Goal: Information Seeking & Learning: Compare options

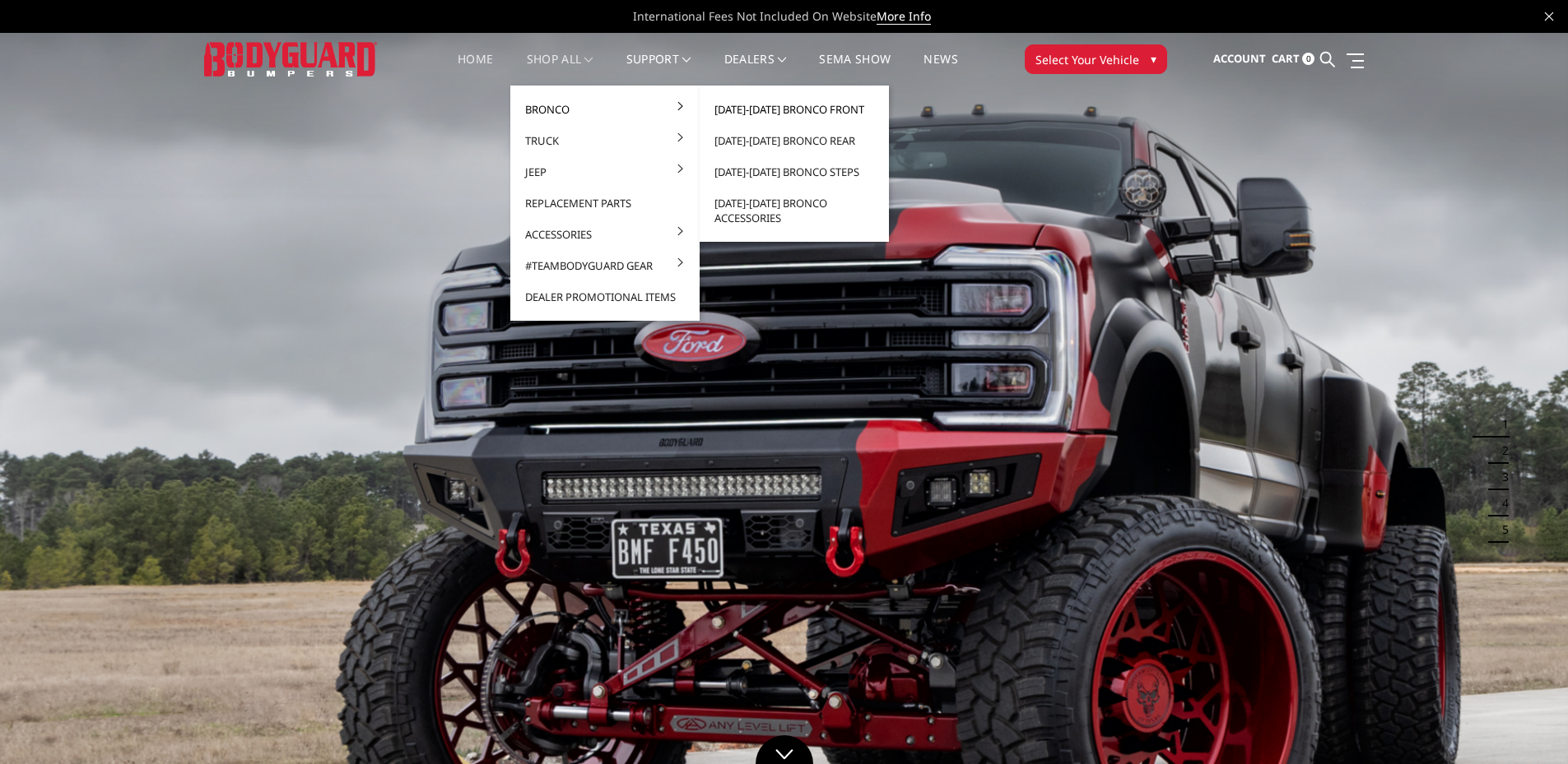
click at [774, 107] on link "[DATE]-[DATE] Bronco Front" at bounding box center [795, 109] width 176 height 31
click at [754, 112] on link "[DATE]-[DATE] Bronco Front" at bounding box center [795, 109] width 176 height 31
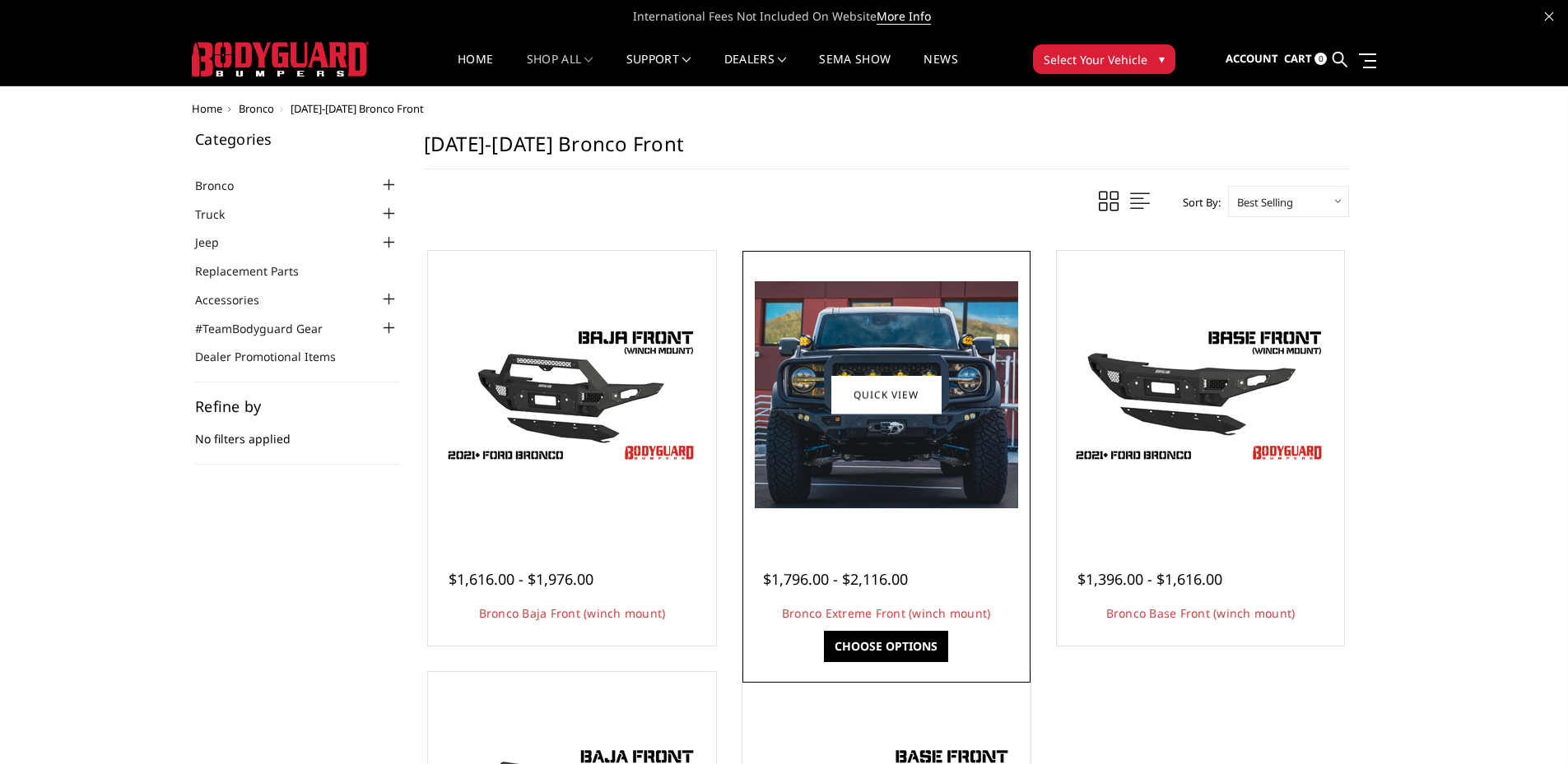
click at [914, 462] on img at bounding box center [886, 394] width 263 height 227
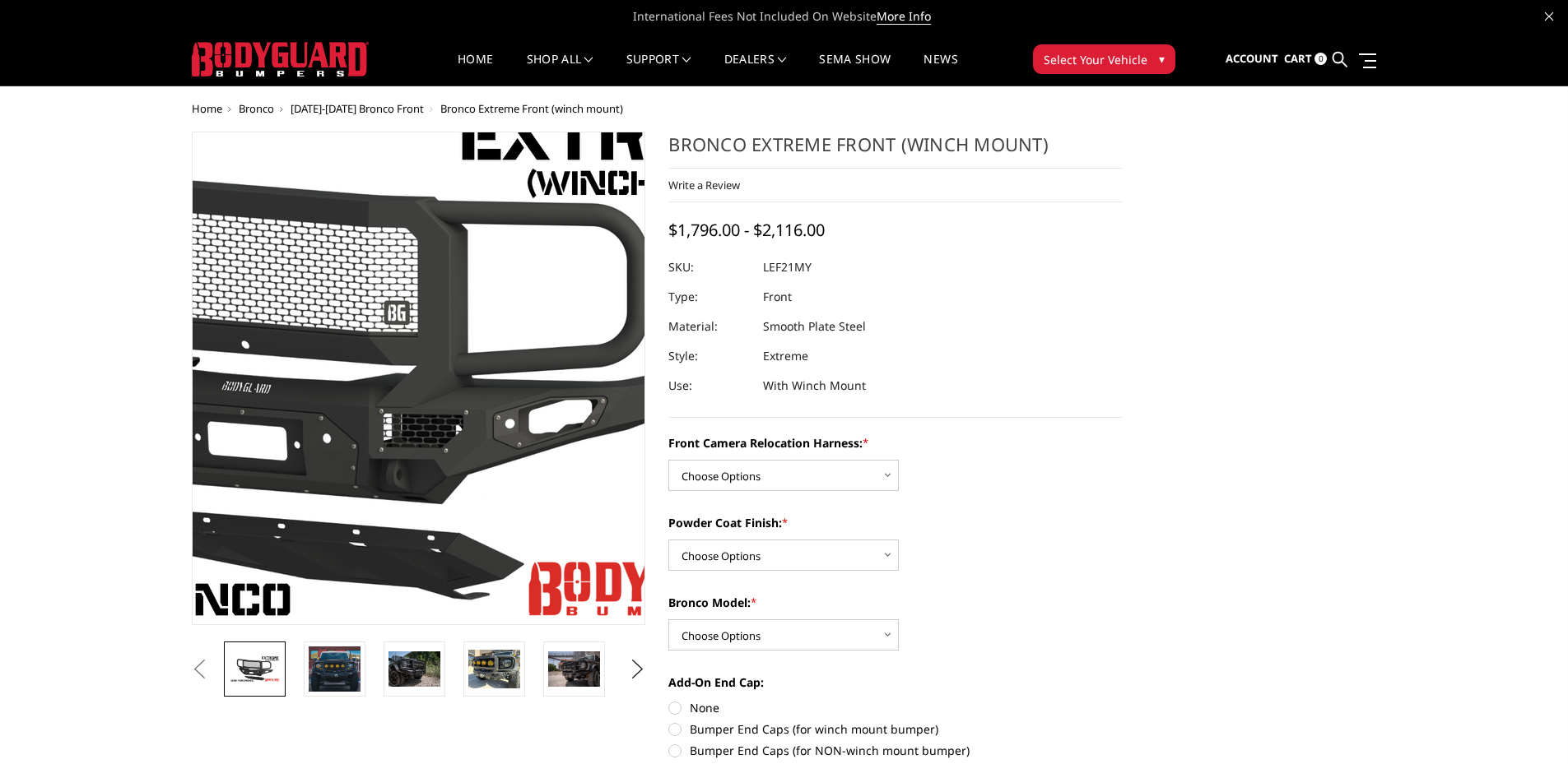
click at [497, 454] on img at bounding box center [315, 365] width 1054 height 592
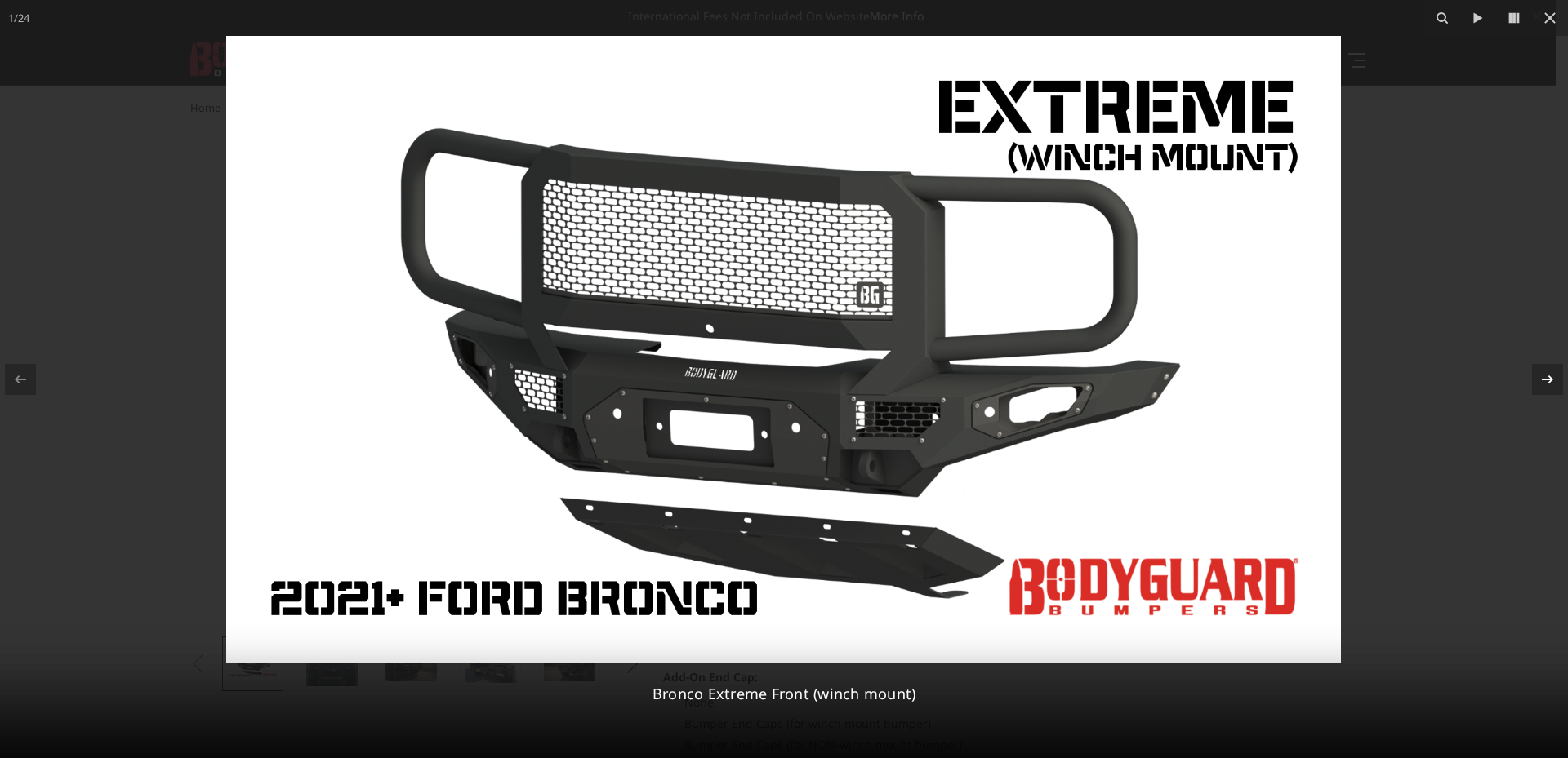
click at [1539, 379] on icon at bounding box center [1548, 379] width 19 height 19
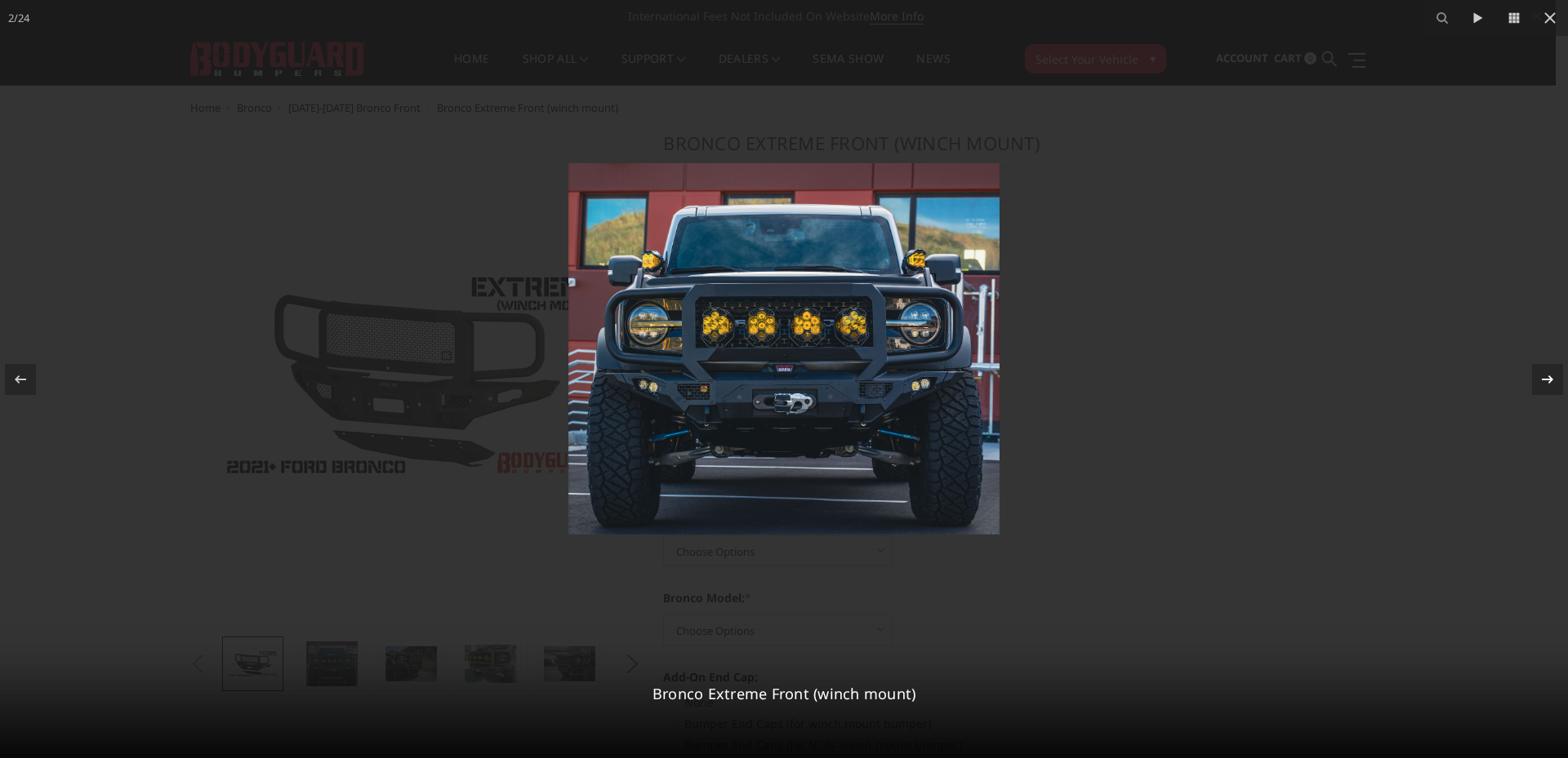
click at [1539, 379] on icon at bounding box center [1548, 379] width 19 height 19
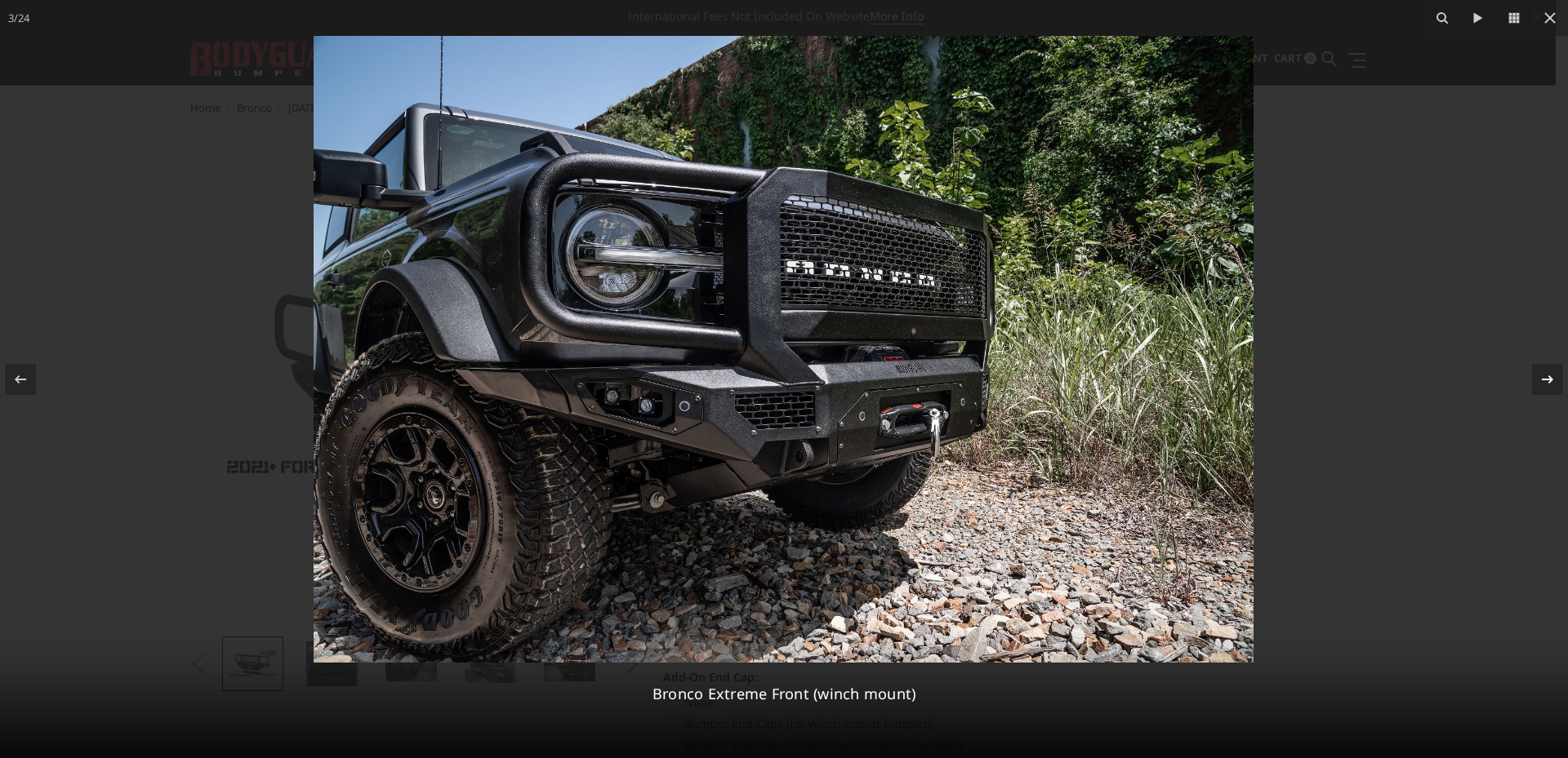
click at [1539, 379] on icon at bounding box center [1548, 379] width 19 height 19
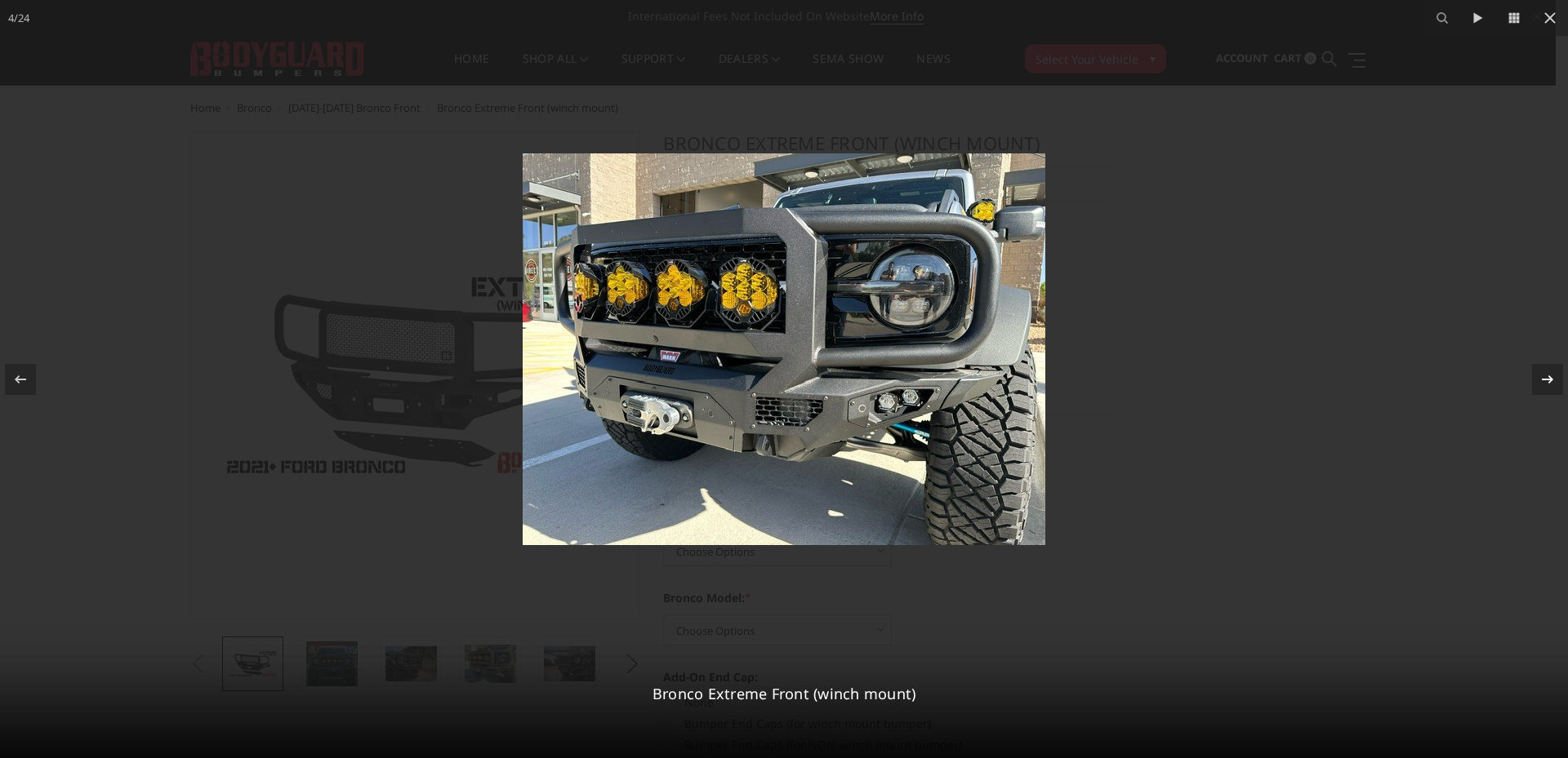
click at [1539, 379] on icon at bounding box center [1548, 379] width 19 height 19
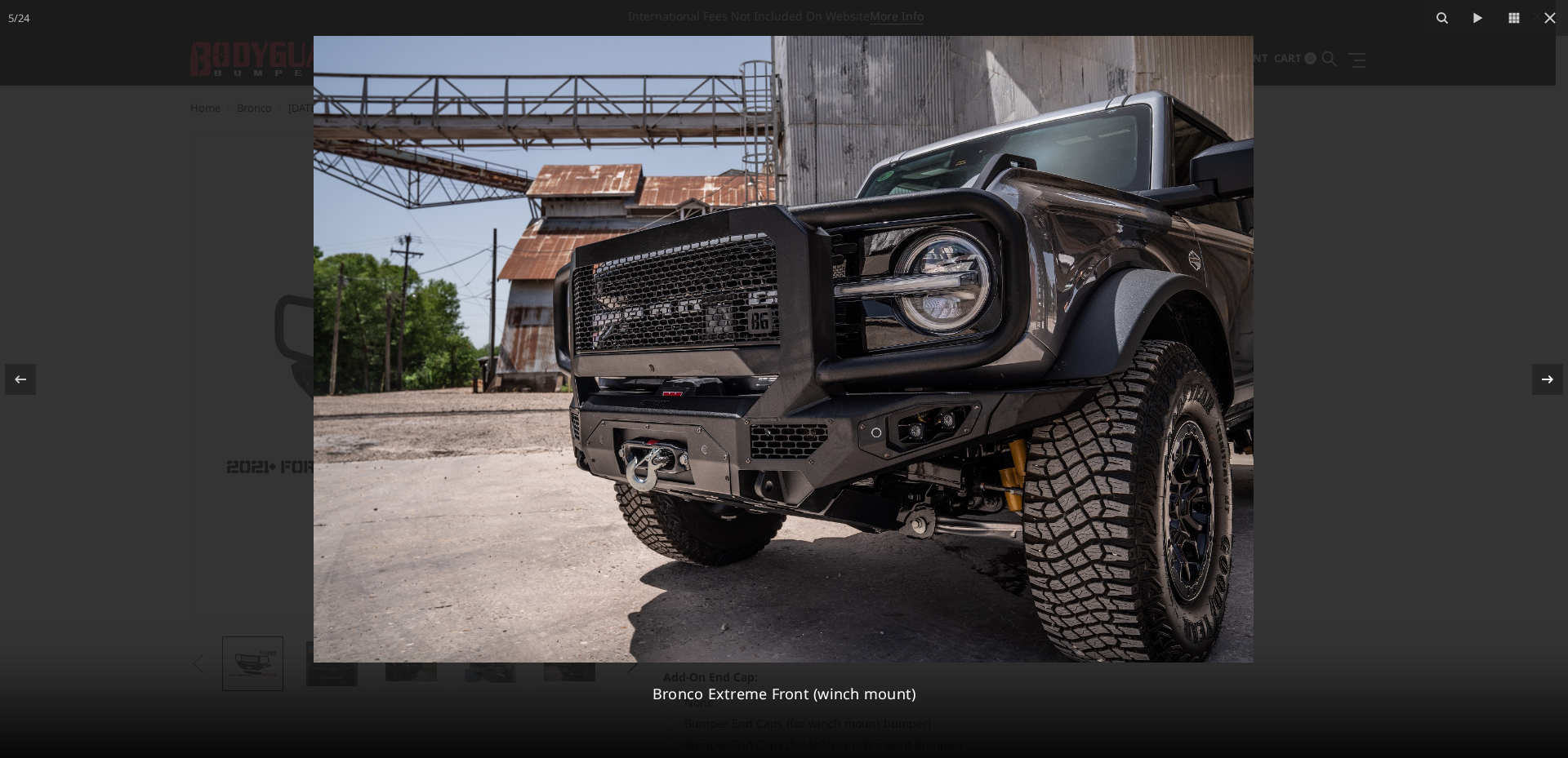
click at [1539, 379] on icon at bounding box center [1548, 379] width 19 height 19
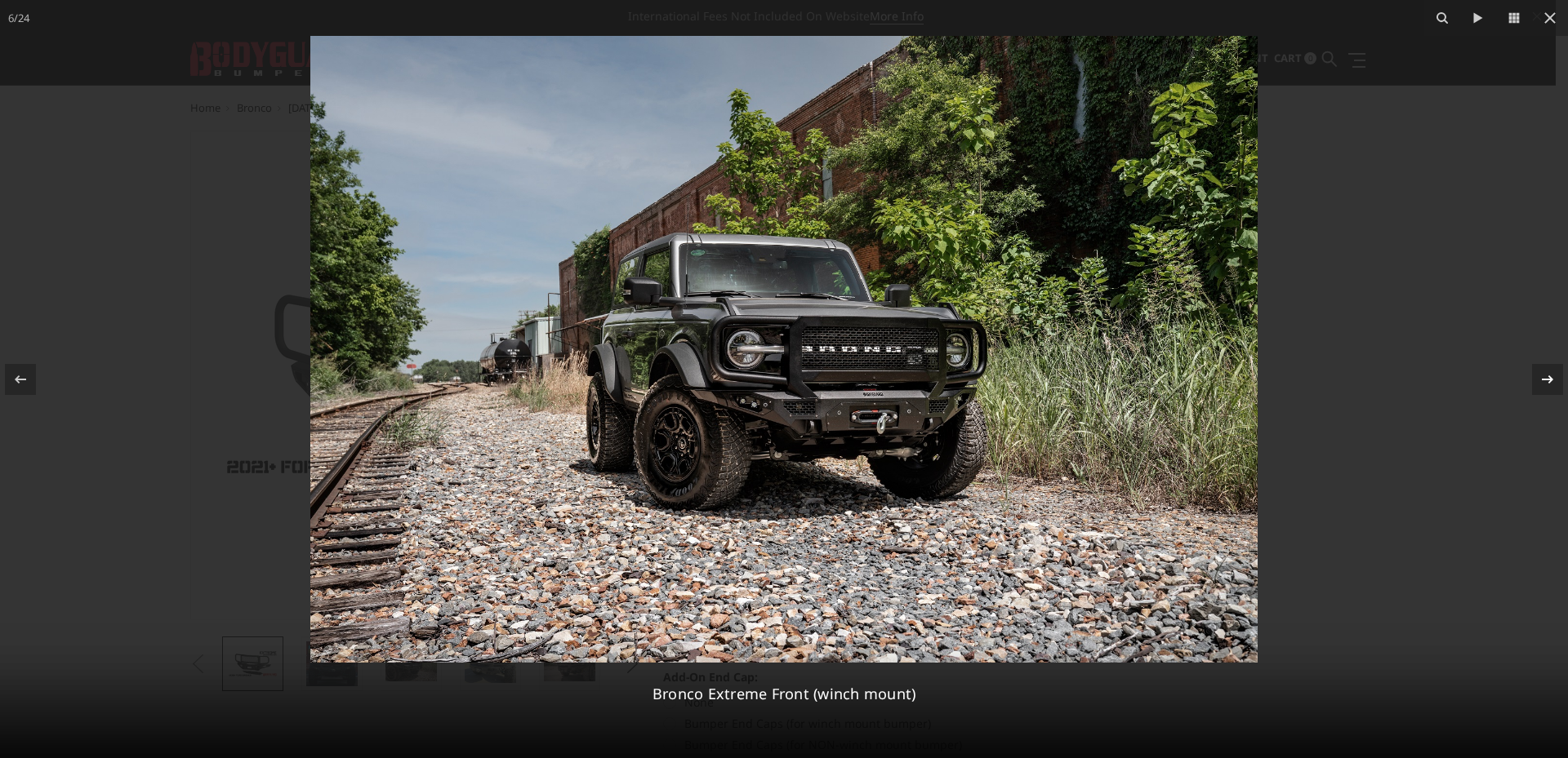
click at [1539, 379] on icon at bounding box center [1548, 379] width 19 height 19
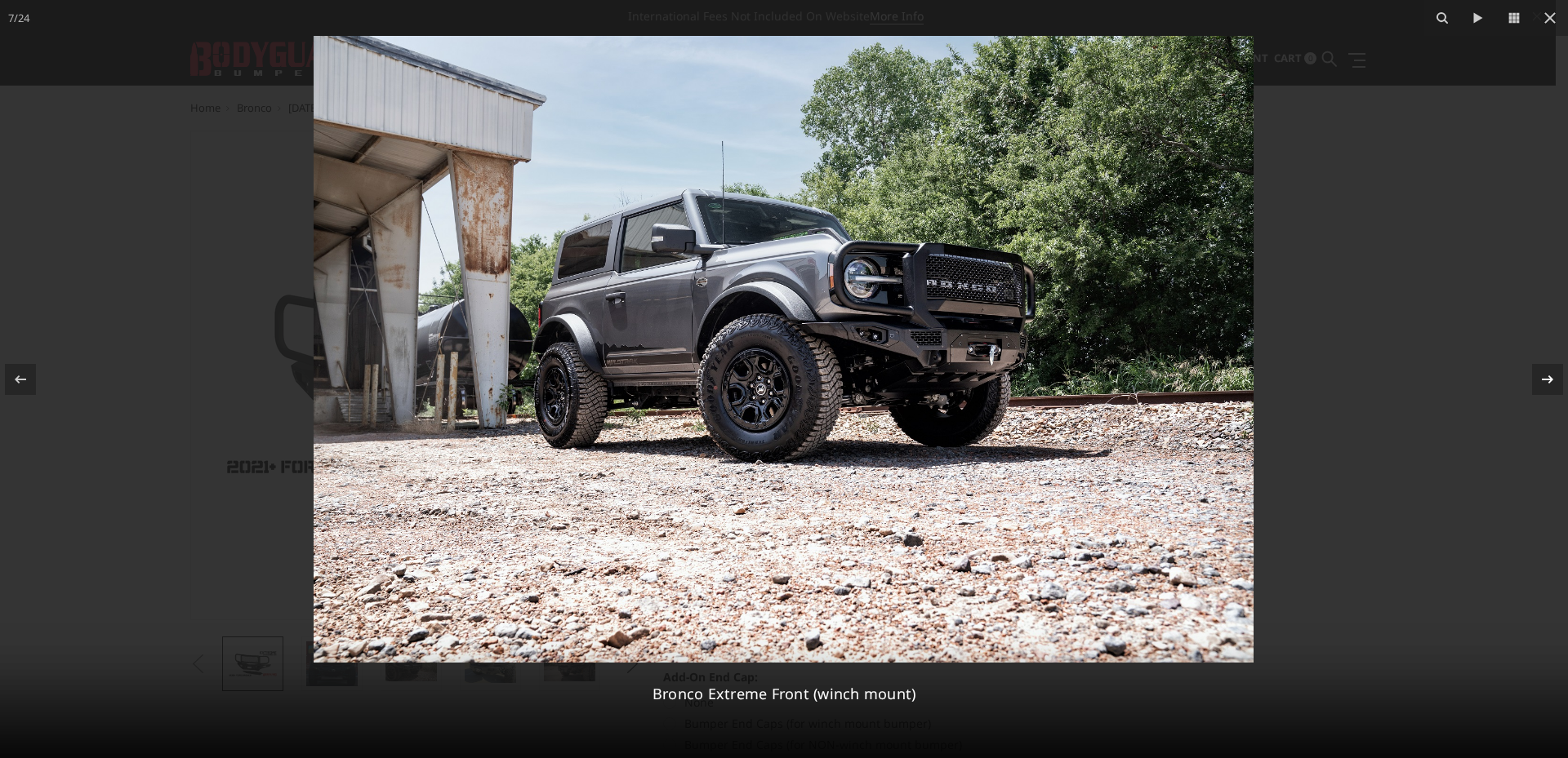
click at [1539, 379] on icon at bounding box center [1548, 379] width 19 height 19
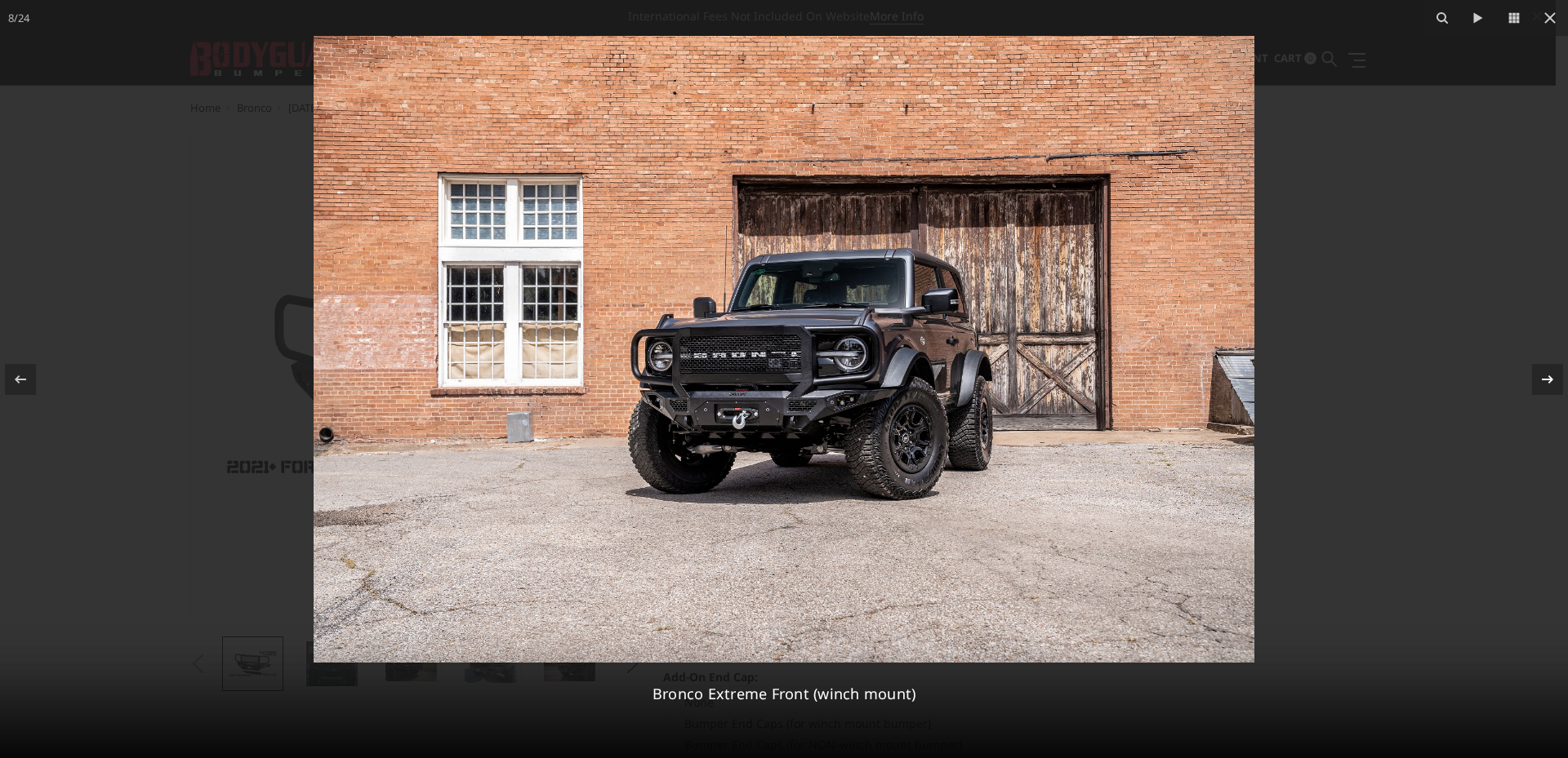
click at [1539, 379] on icon at bounding box center [1548, 379] width 19 height 19
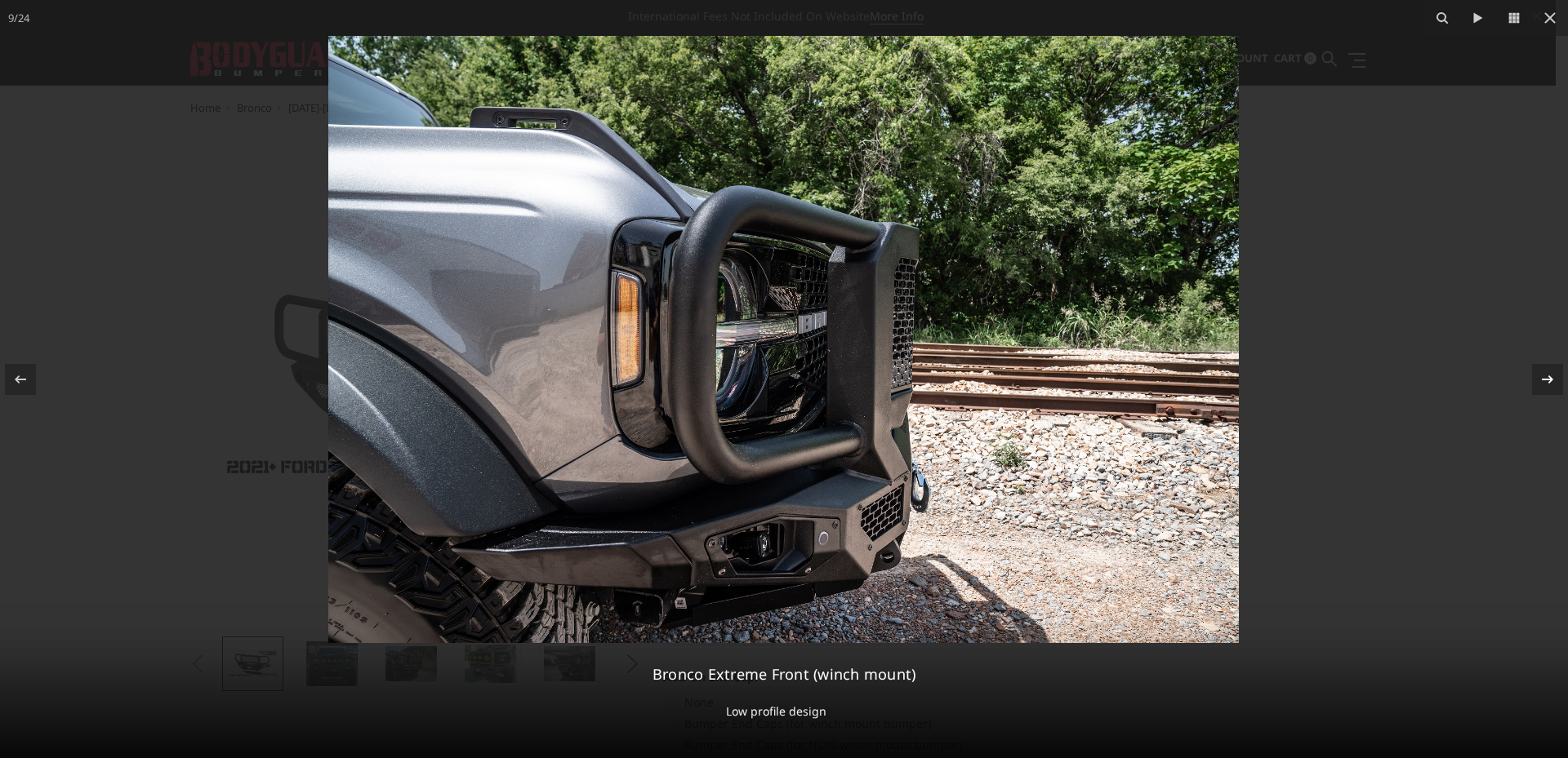
click at [1539, 379] on icon at bounding box center [1548, 379] width 19 height 19
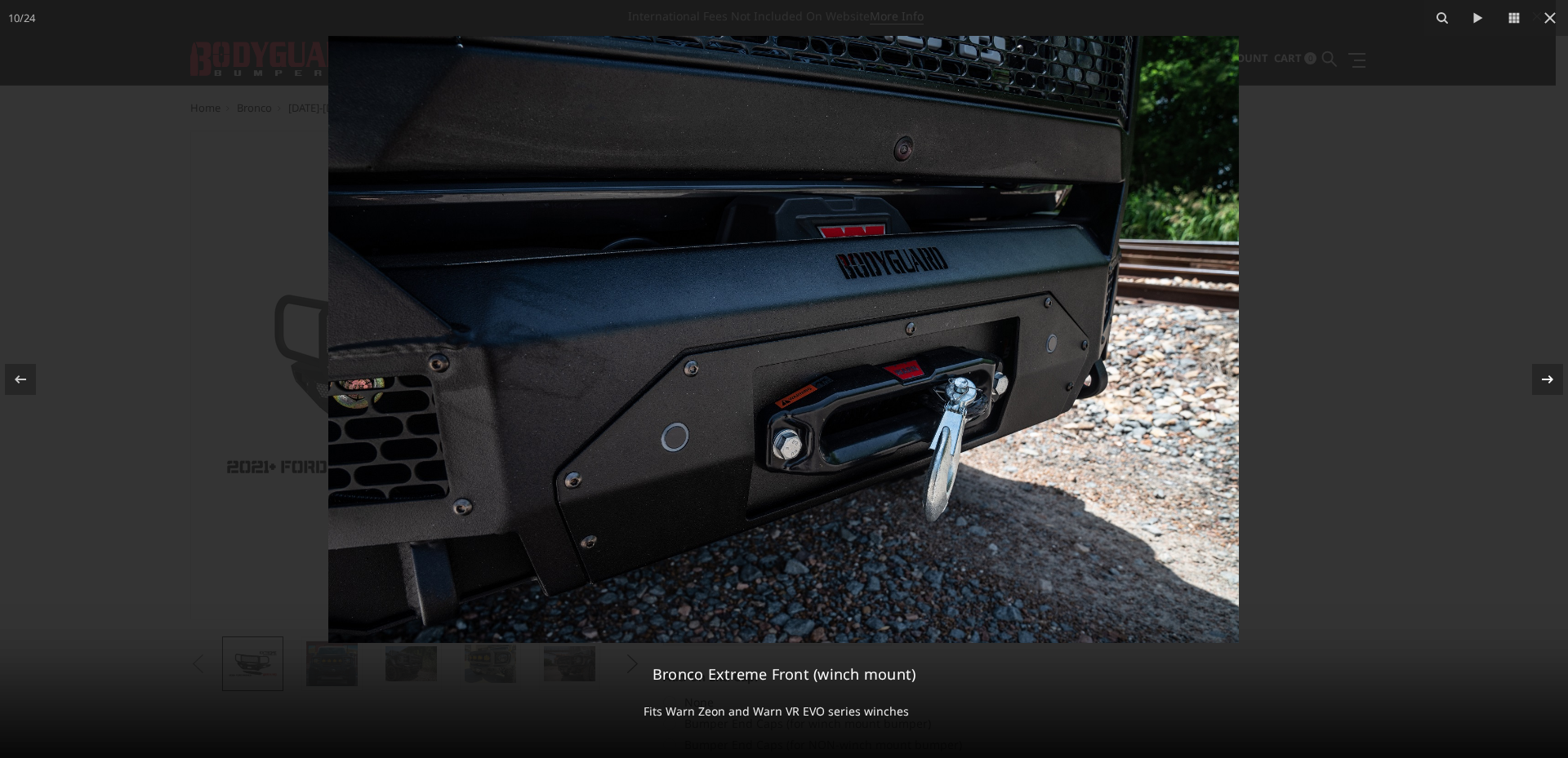
click at [1539, 379] on icon at bounding box center [1548, 379] width 19 height 19
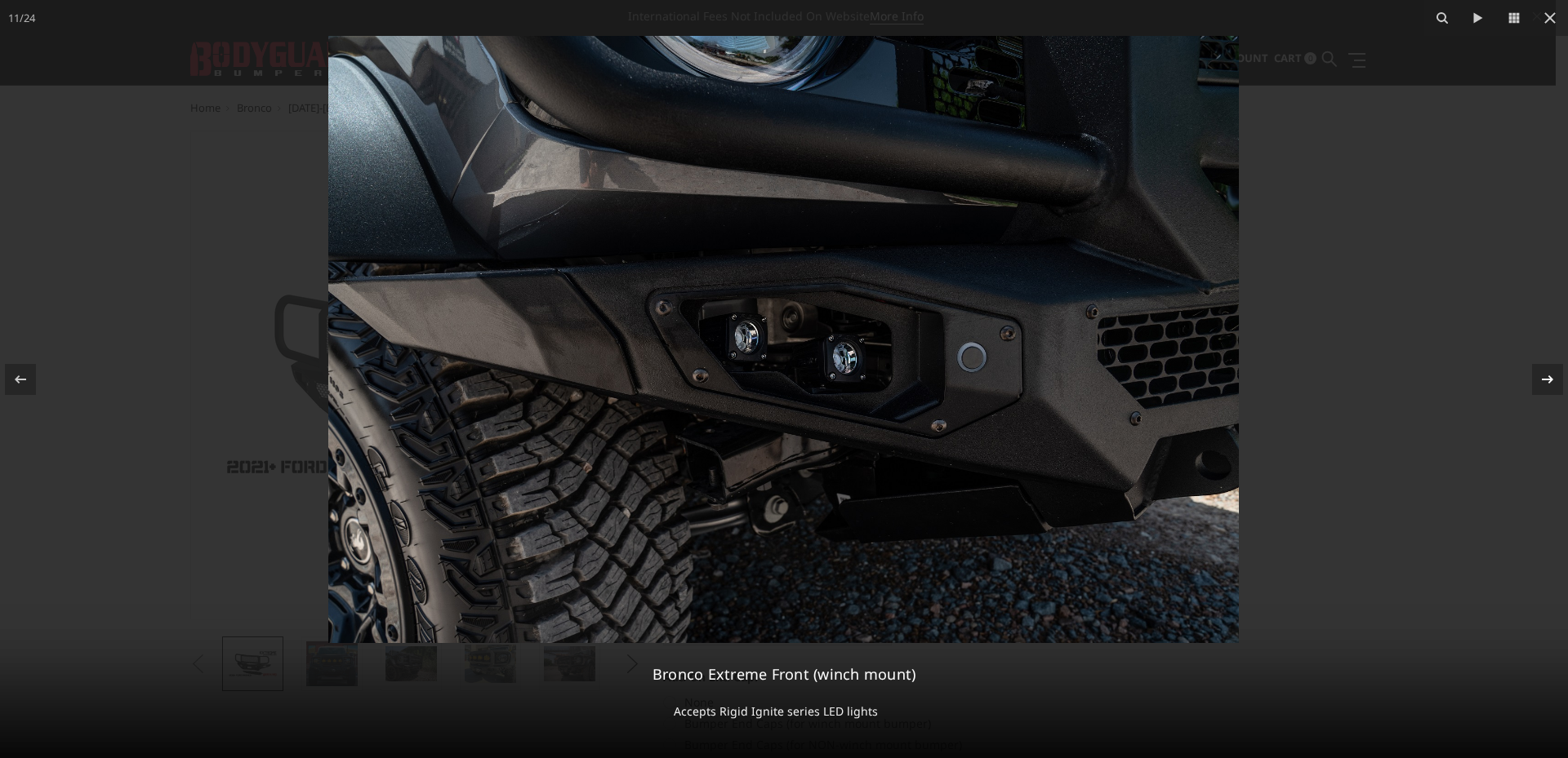
click at [1539, 379] on icon at bounding box center [1548, 379] width 19 height 19
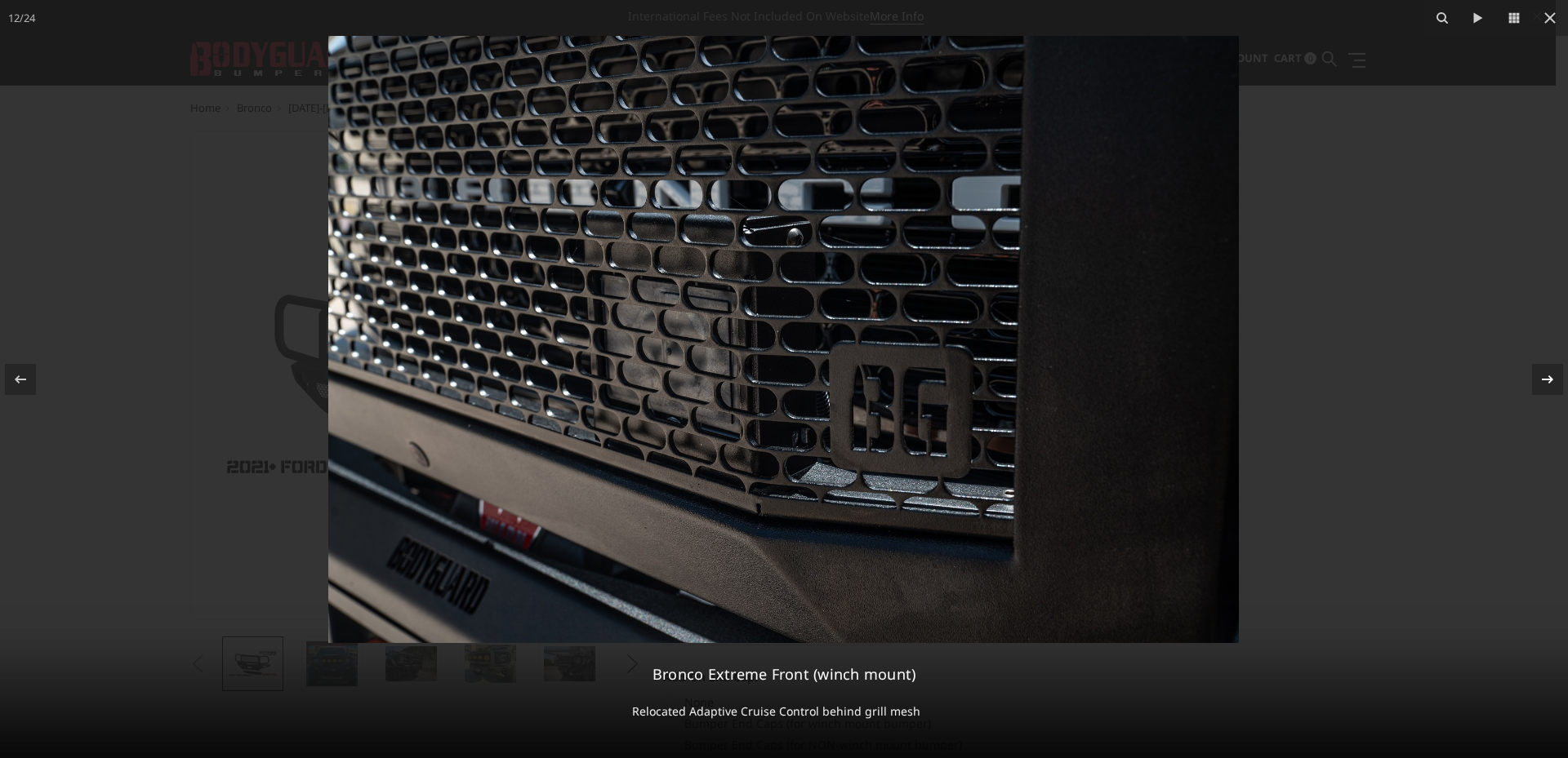
click at [1539, 379] on icon at bounding box center [1548, 379] width 19 height 19
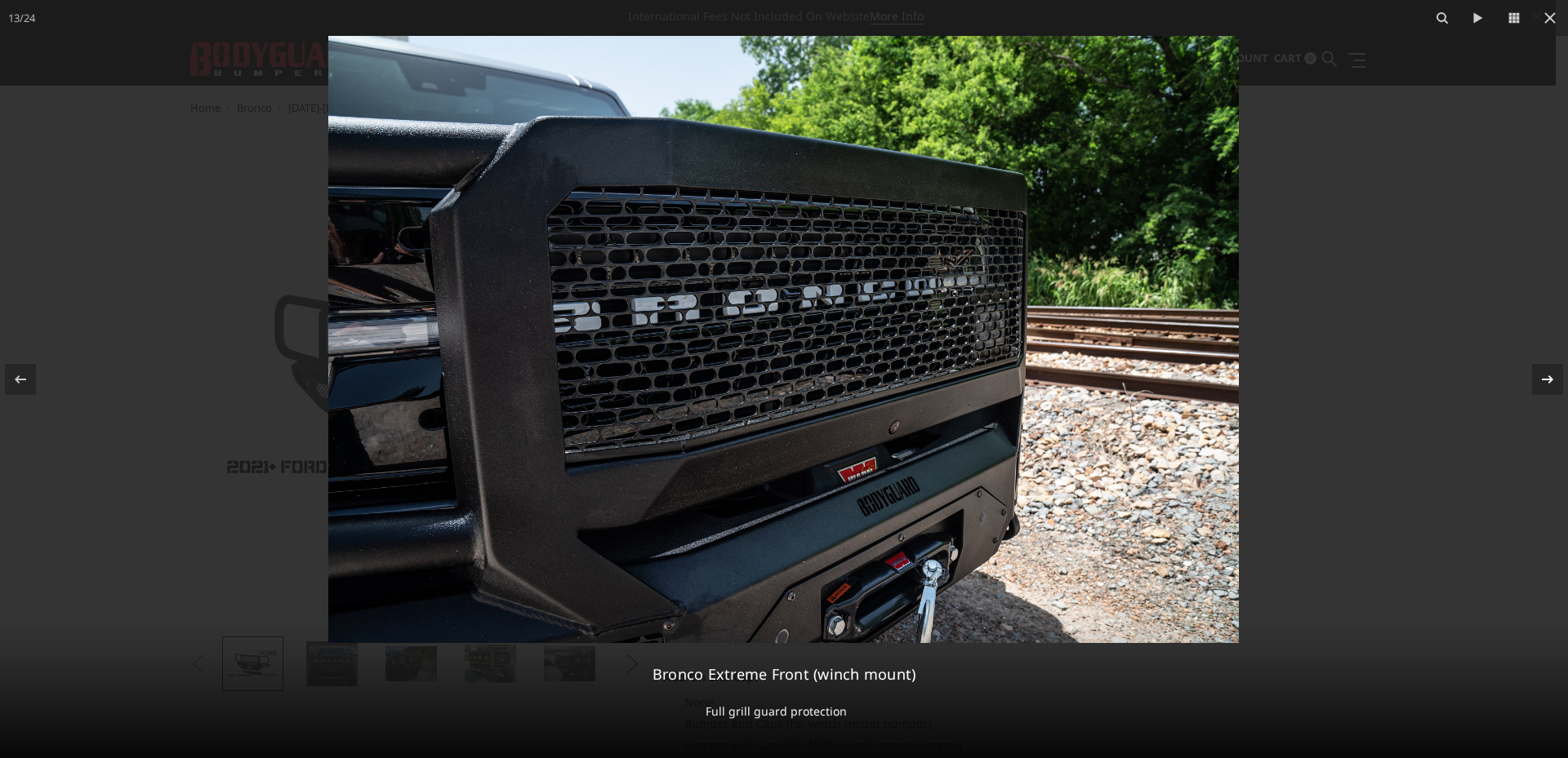
click at [1539, 379] on icon at bounding box center [1548, 379] width 19 height 19
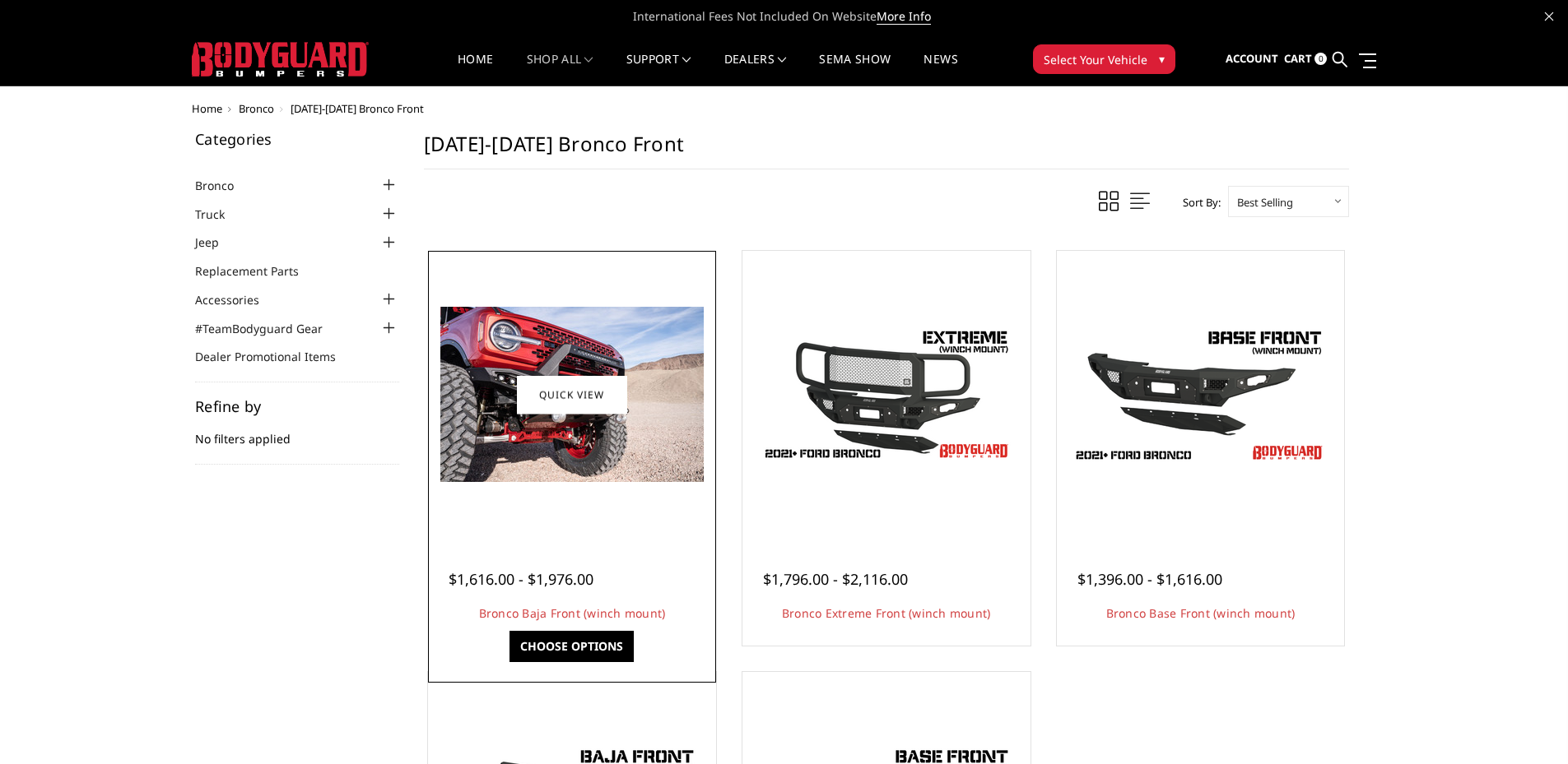
click at [542, 431] on img at bounding box center [572, 394] width 263 height 175
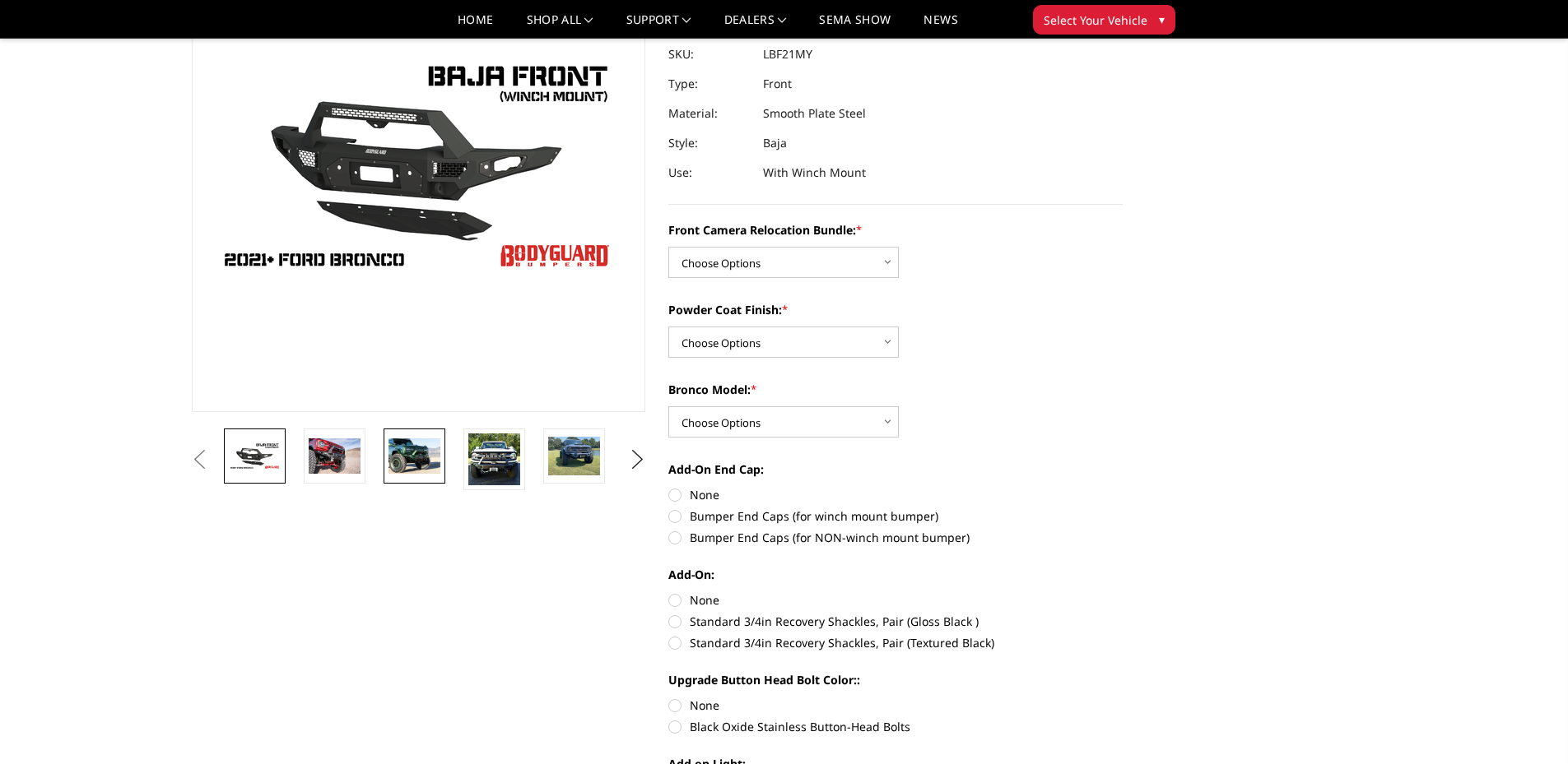
click at [402, 472] on img at bounding box center [415, 455] width 52 height 35
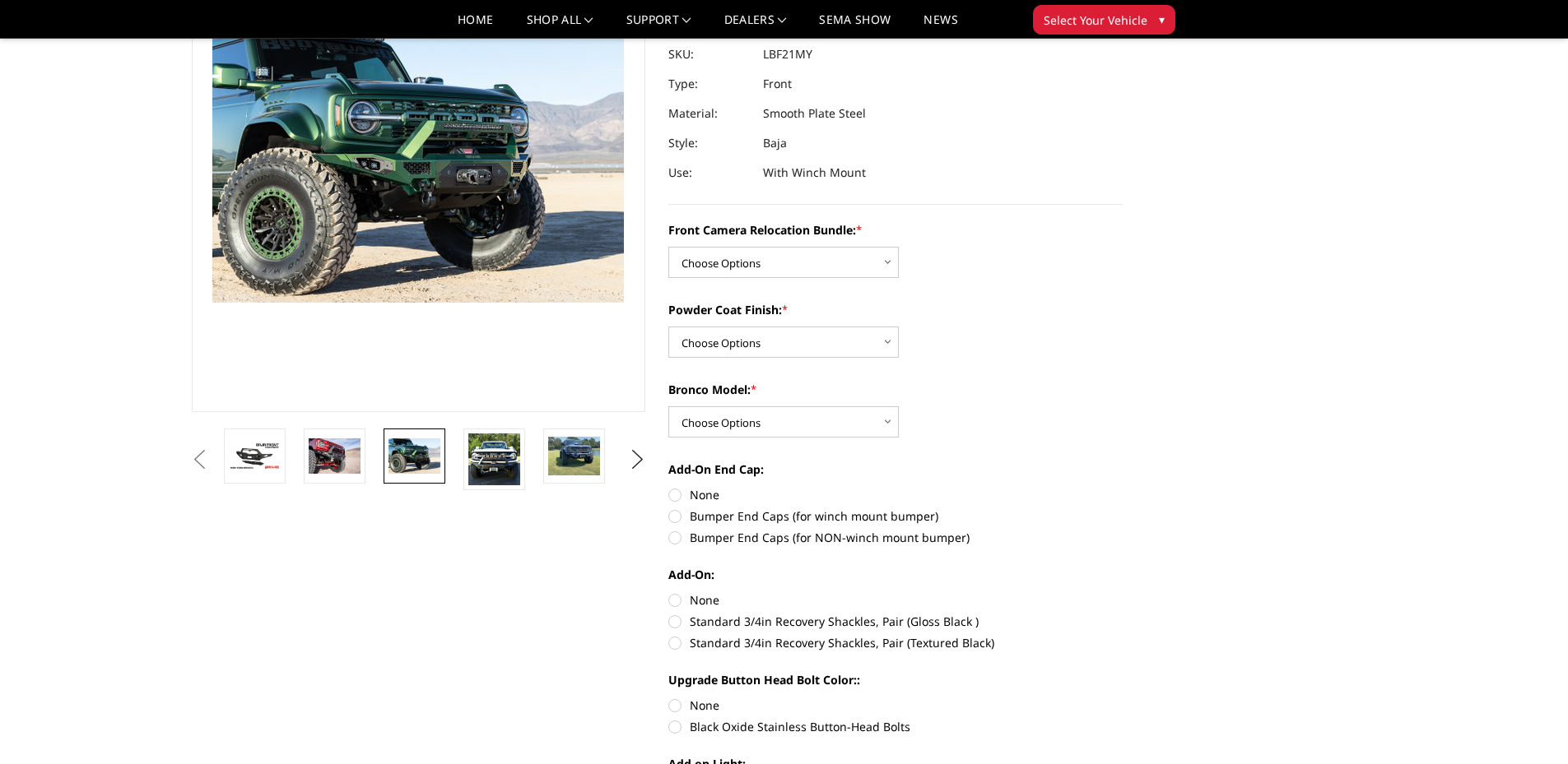
scroll to position [144, 0]
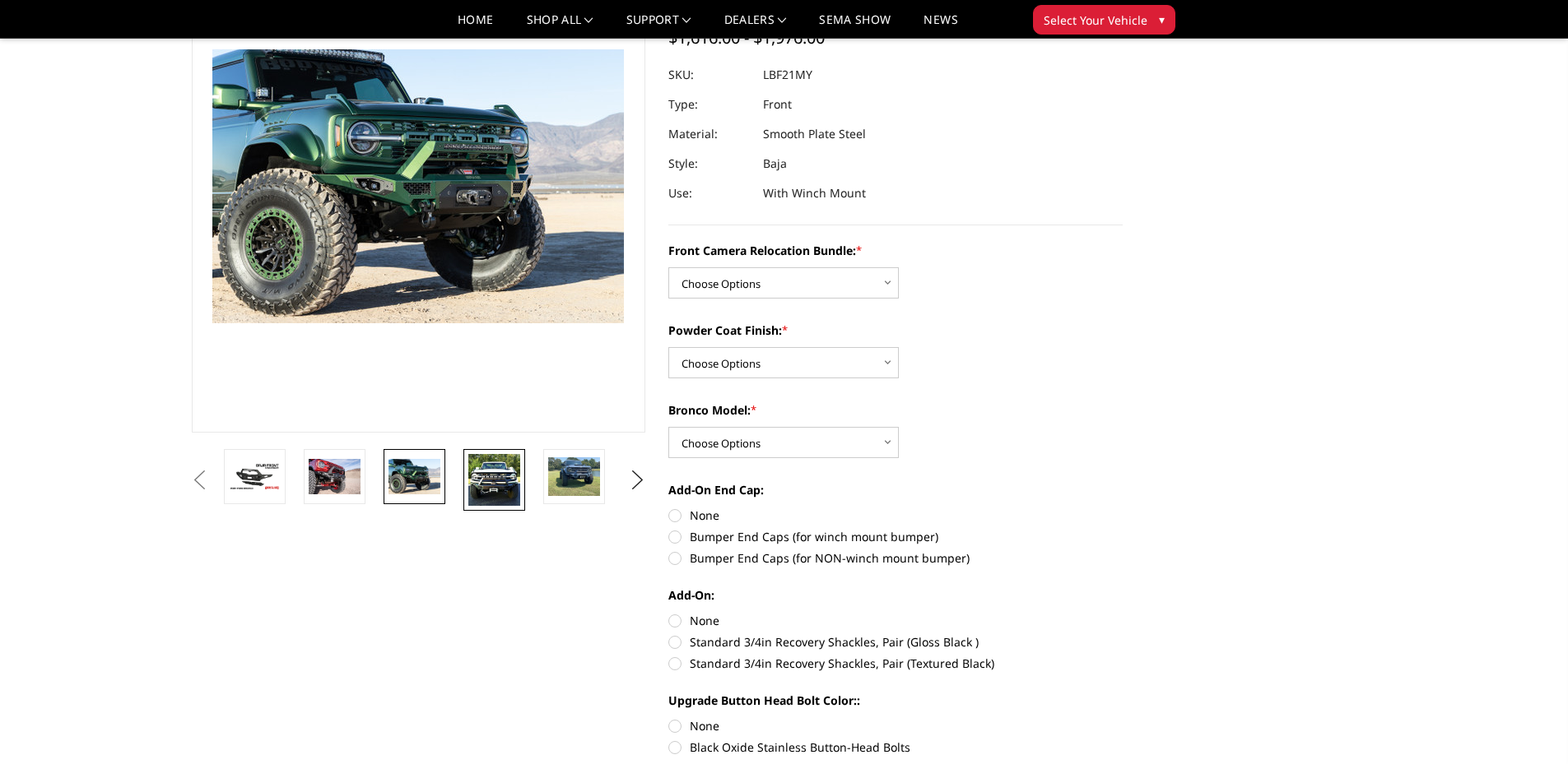
click at [506, 470] on img at bounding box center [494, 480] width 52 height 52
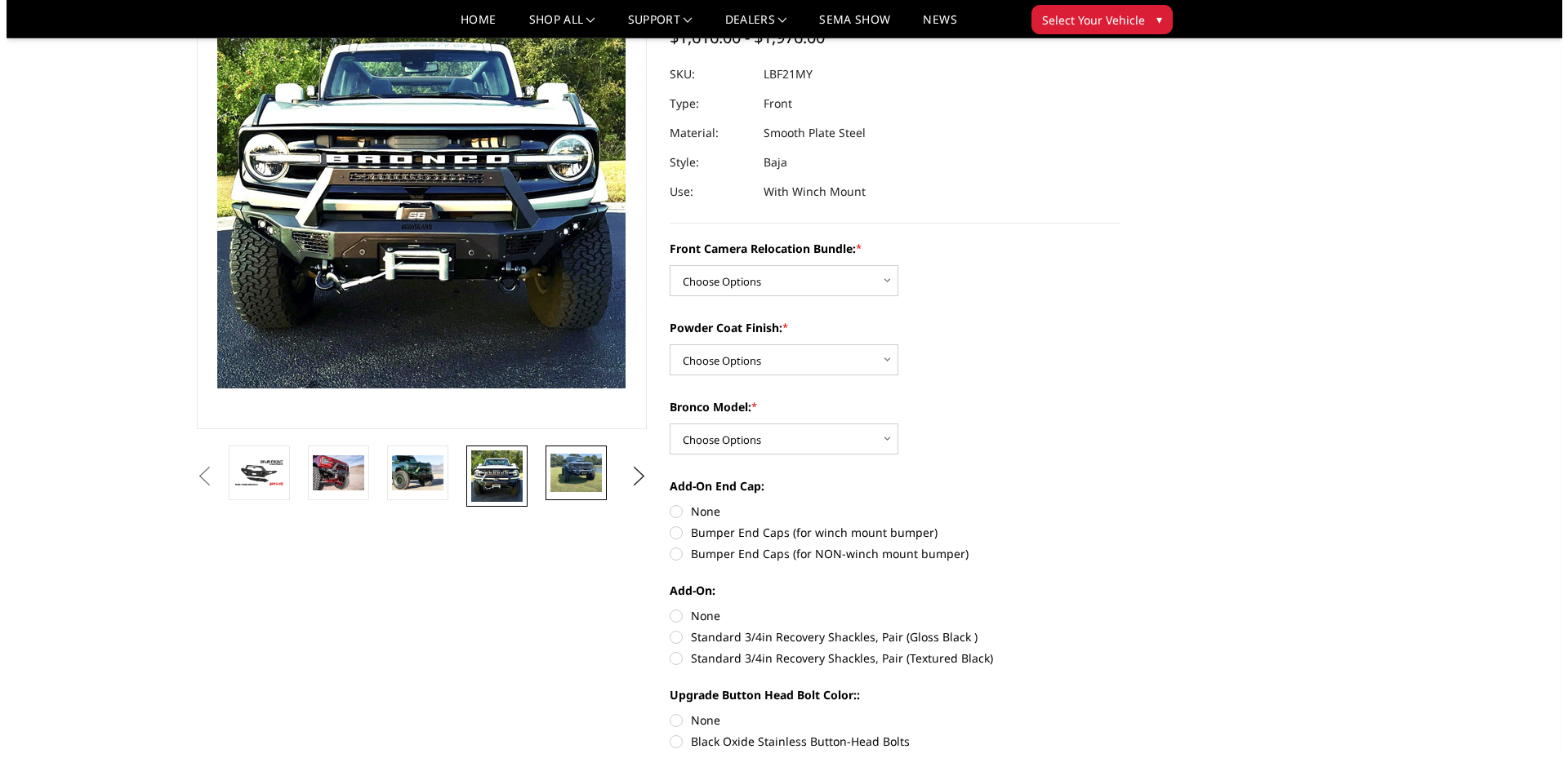
scroll to position [74, 0]
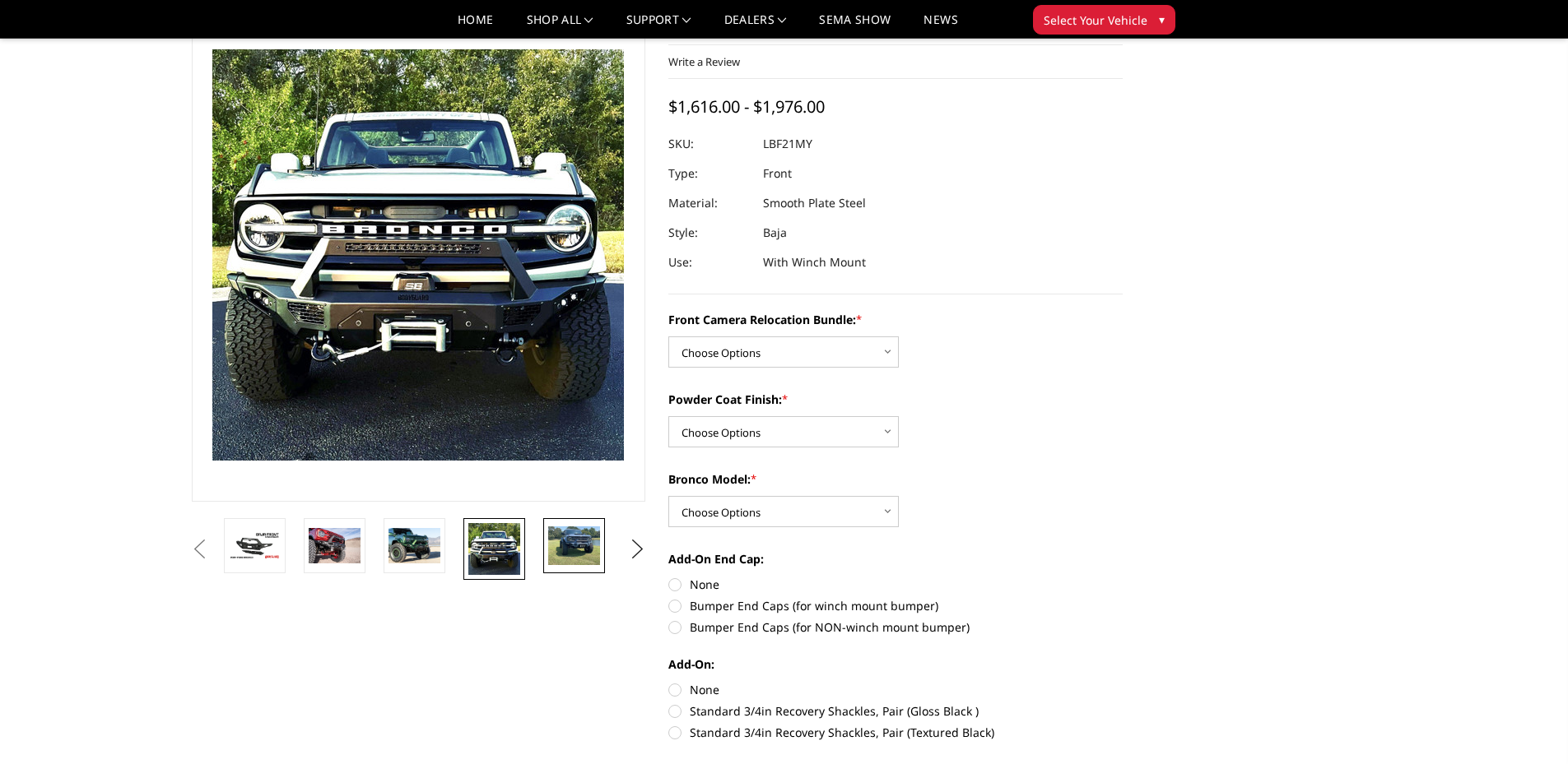
click at [577, 533] on img at bounding box center [574, 545] width 52 height 38
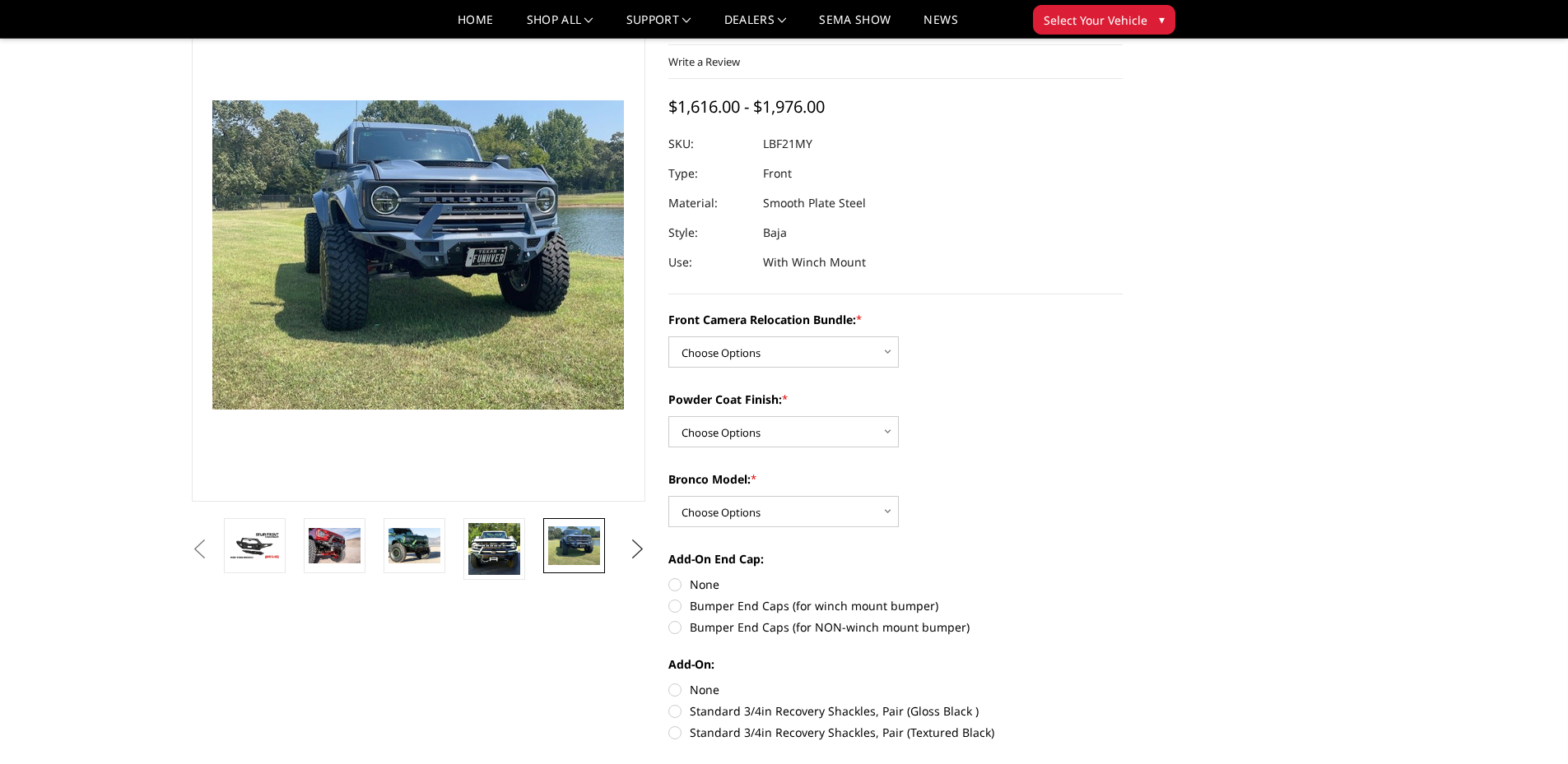
click at [632, 547] on button "Next" at bounding box center [637, 550] width 25 height 25
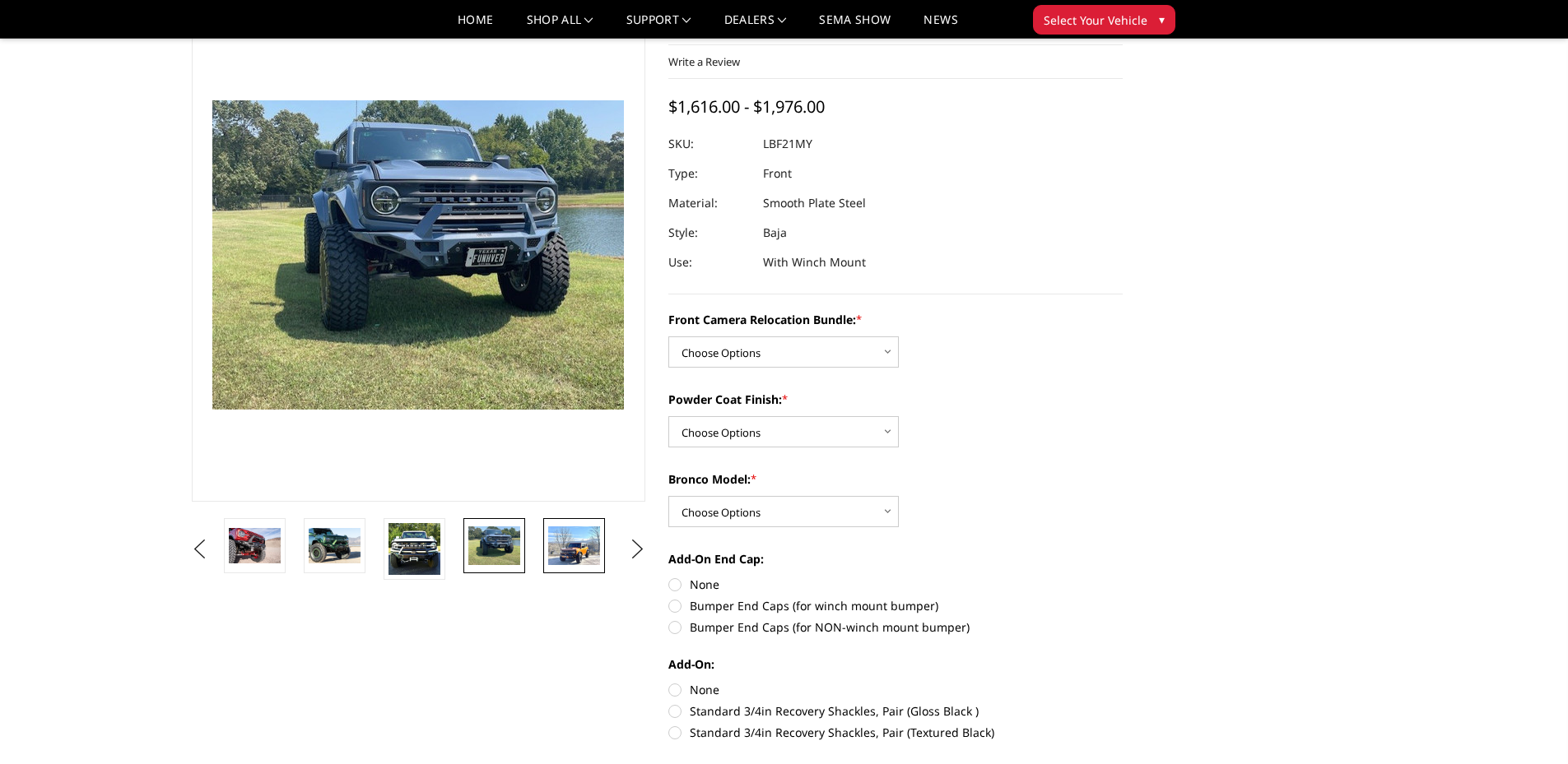
click at [561, 556] on img at bounding box center [574, 545] width 52 height 38
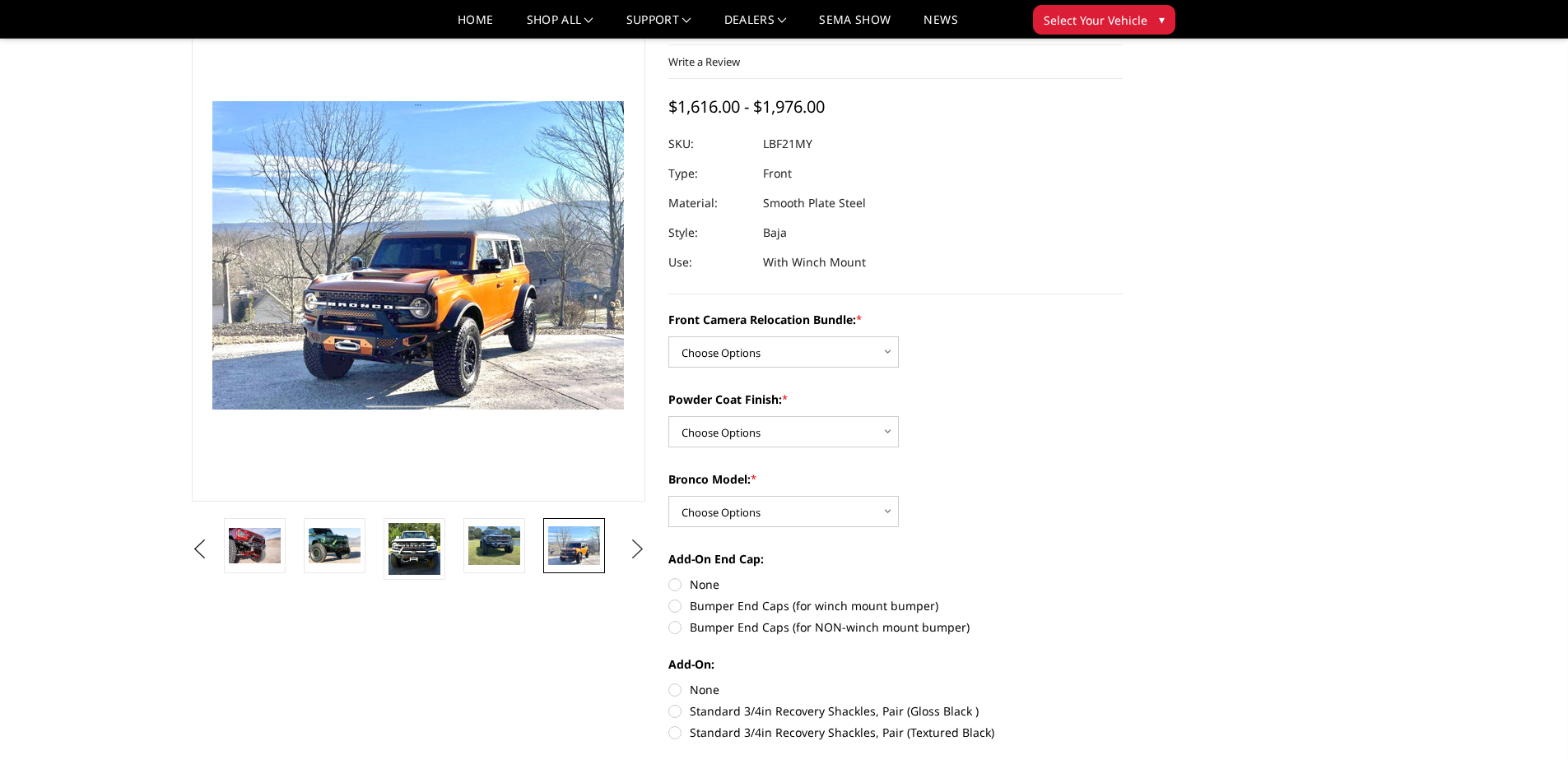
click at [640, 547] on button "Next" at bounding box center [637, 550] width 25 height 25
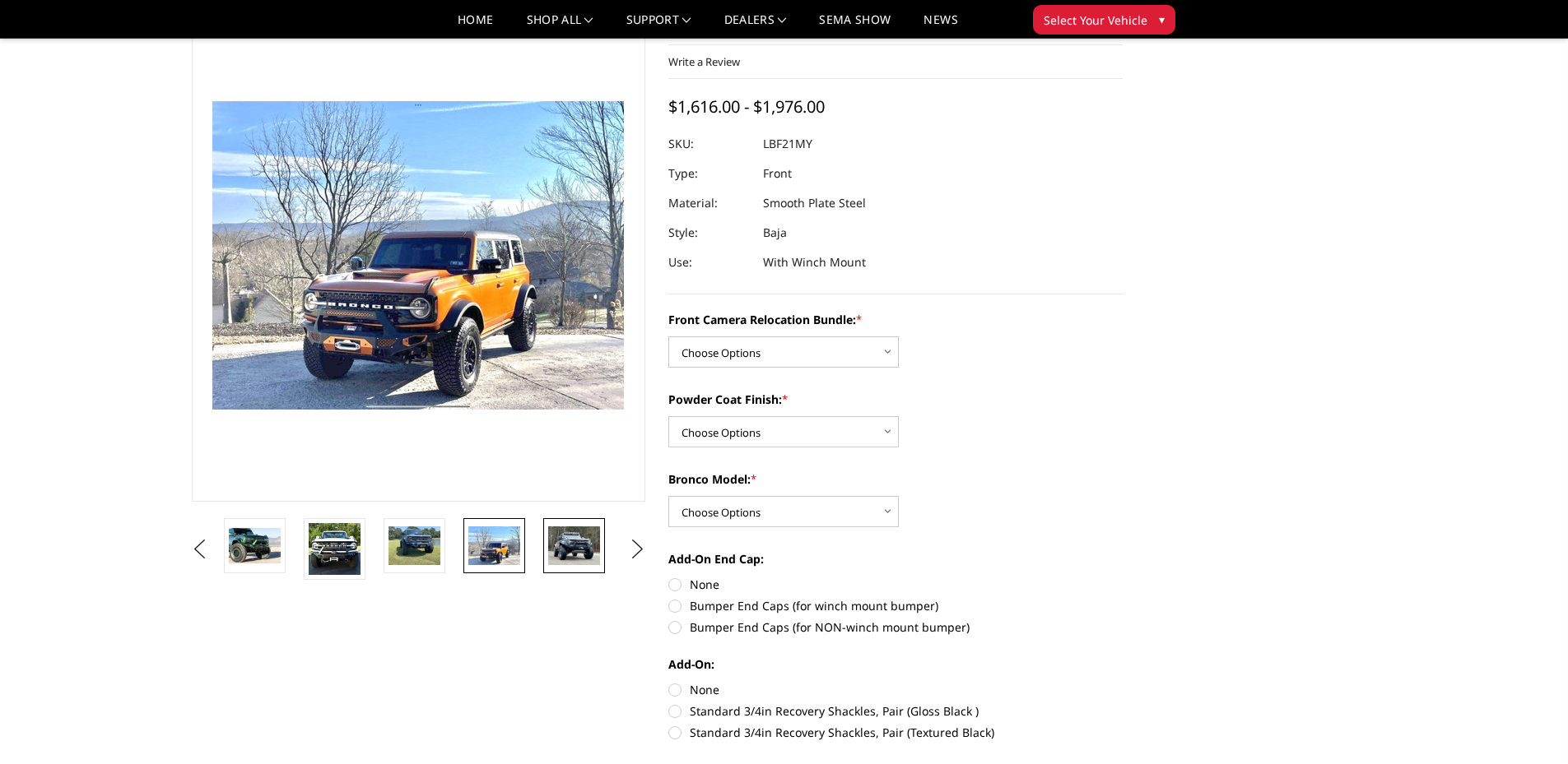
click at [592, 551] on img at bounding box center [574, 545] width 52 height 38
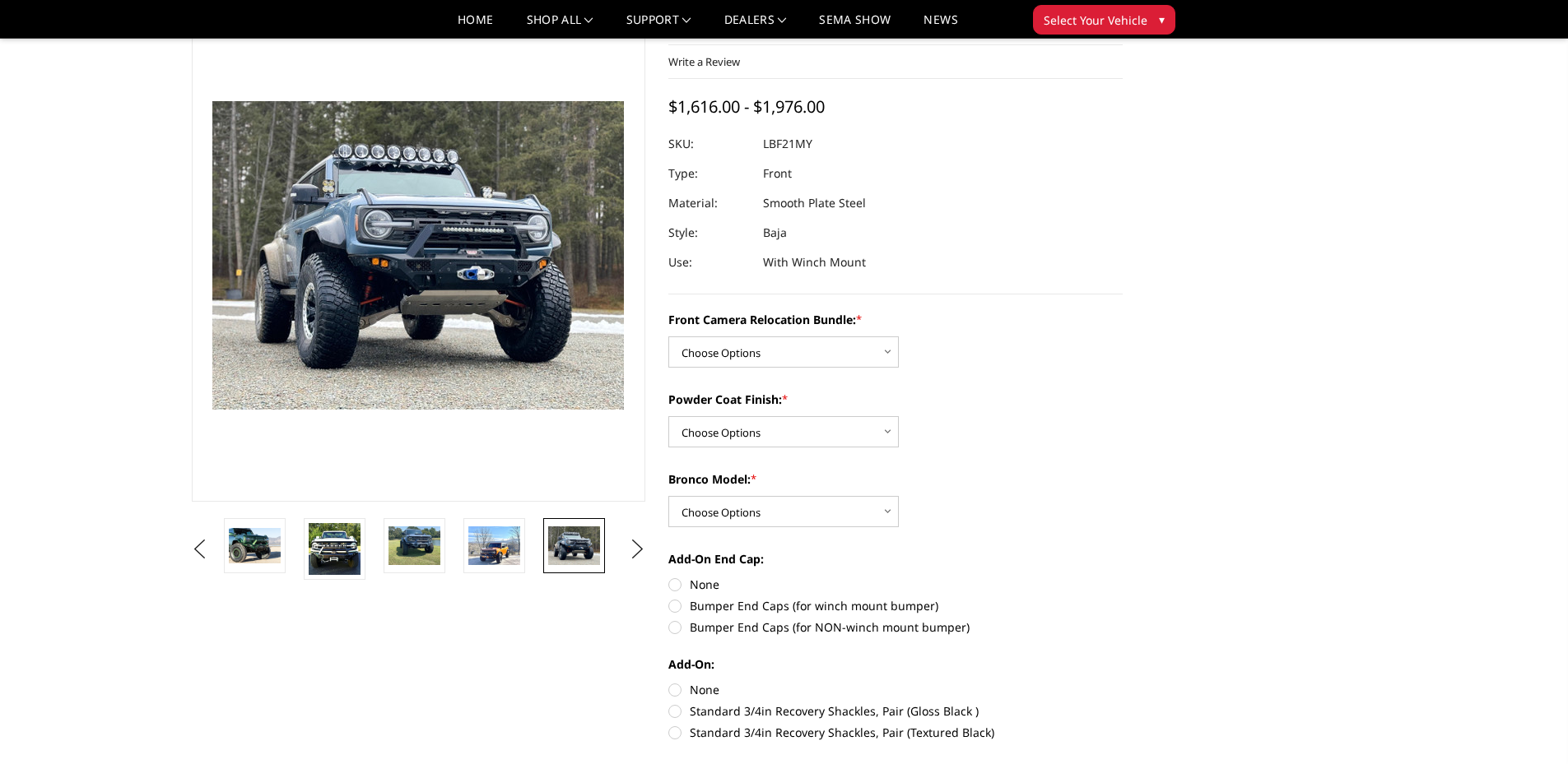
click at [448, 296] on img at bounding box center [381, 231] width 1054 height 790
